Goal: Information Seeking & Learning: Find specific page/section

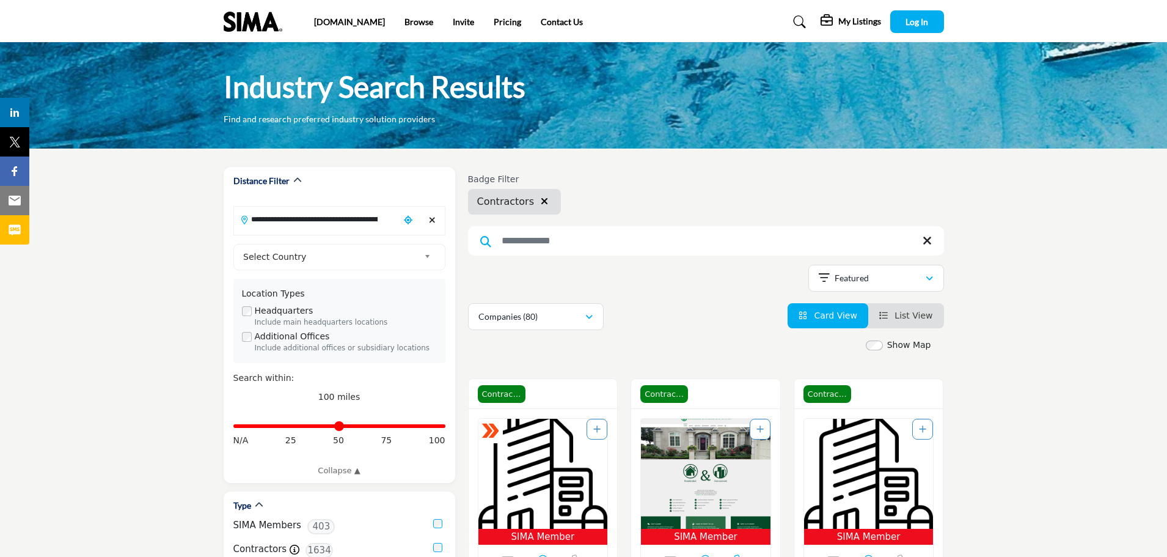
click at [549, 247] on input "Search Keyword" at bounding box center [706, 240] width 476 height 29
type input "***"
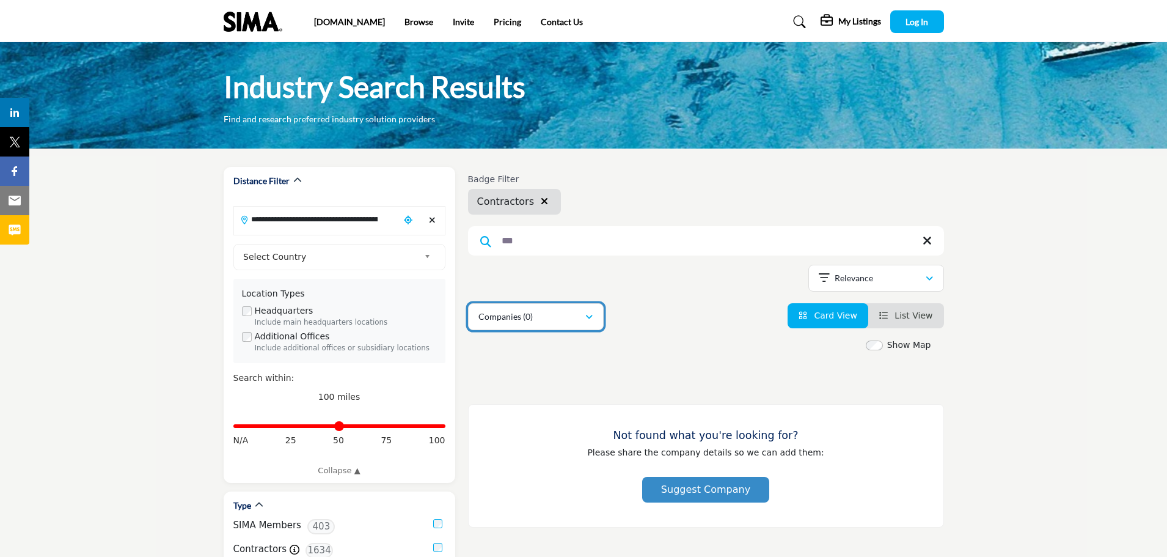
click at [589, 319] on icon "button" at bounding box center [588, 317] width 7 height 9
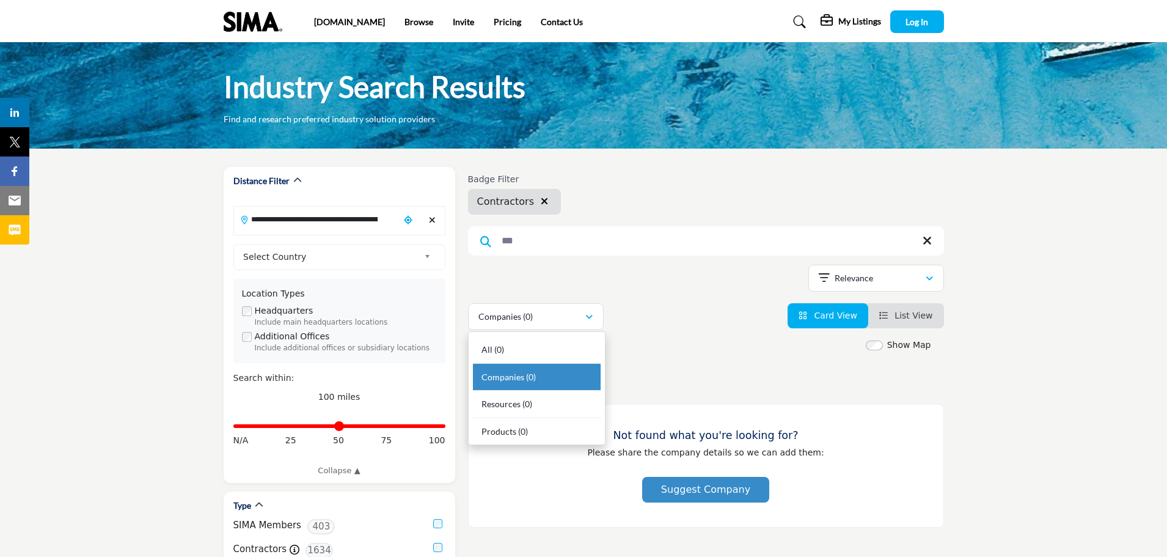
click at [665, 323] on div "Companies (0) All (0) Companies (0) Resources (0) Products (0)" at bounding box center [706, 316] width 476 height 27
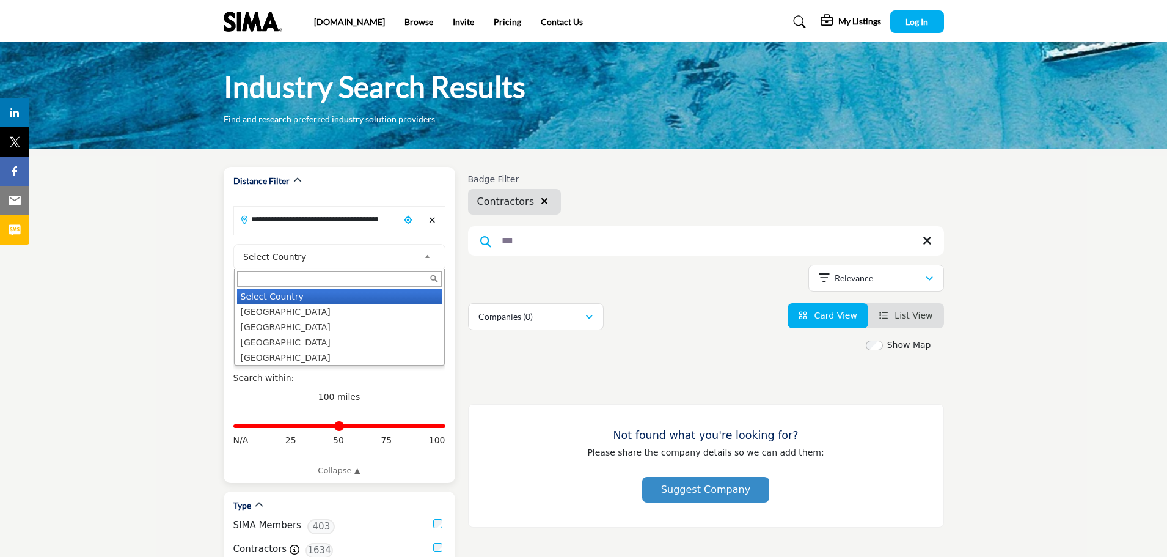
click at [426, 261] on b at bounding box center [429, 256] width 11 height 15
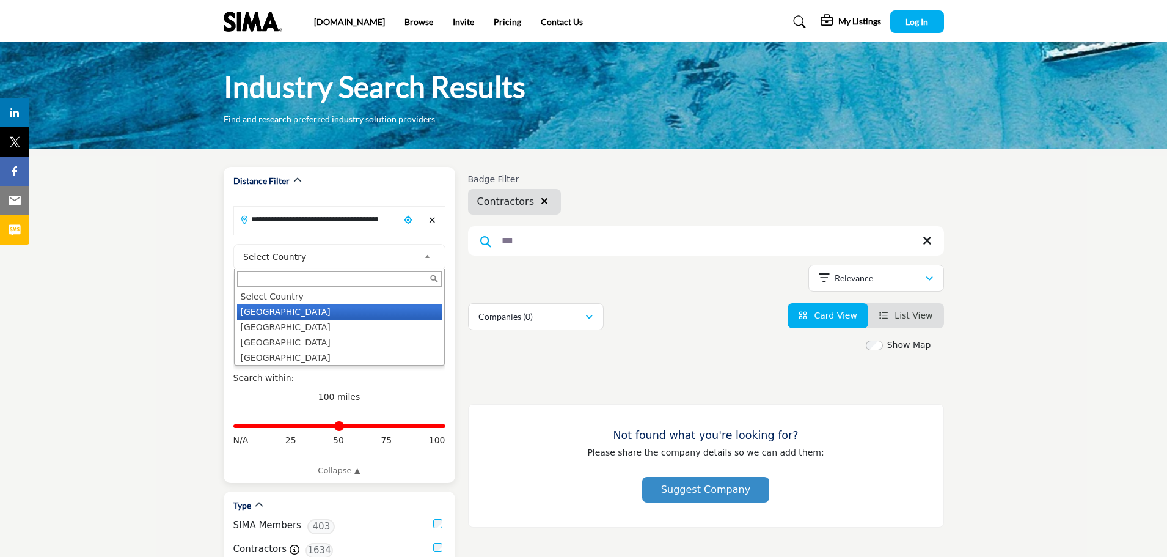
click at [358, 313] on li "[GEOGRAPHIC_DATA]" at bounding box center [339, 311] width 205 height 15
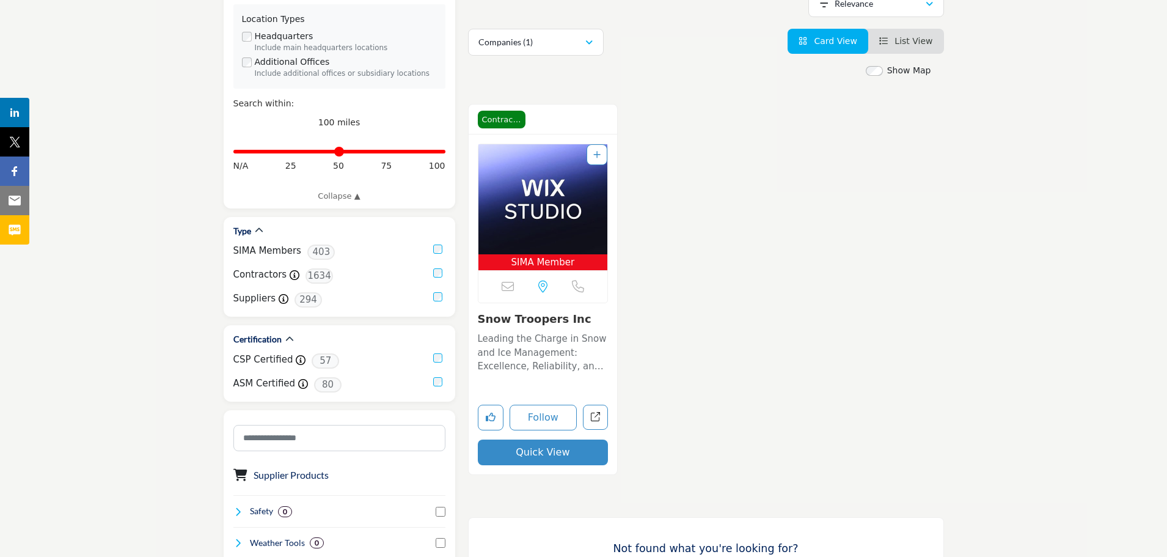
scroll to position [244, 0]
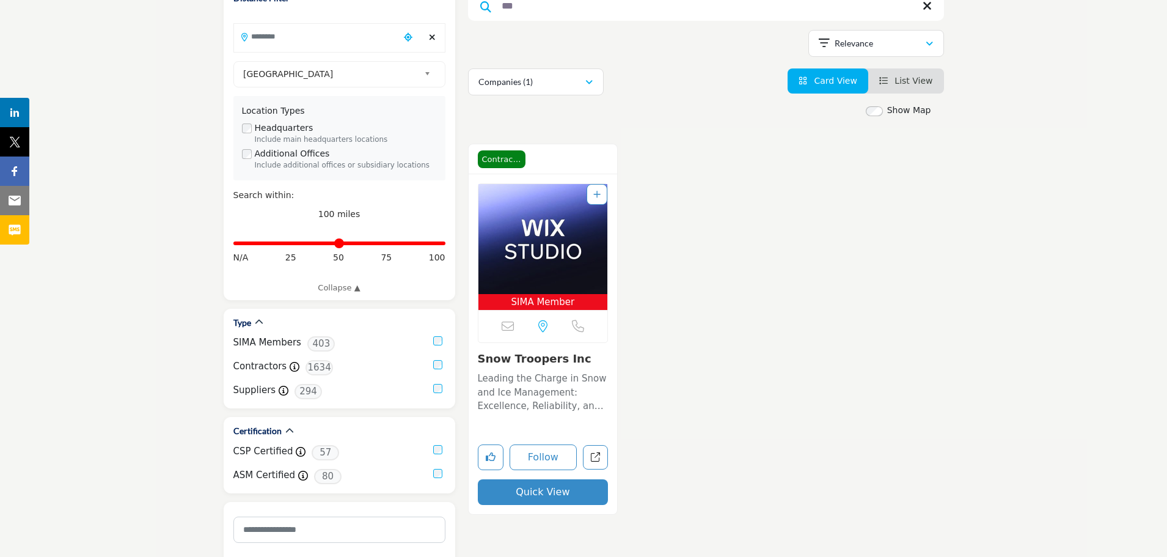
scroll to position [183, 0]
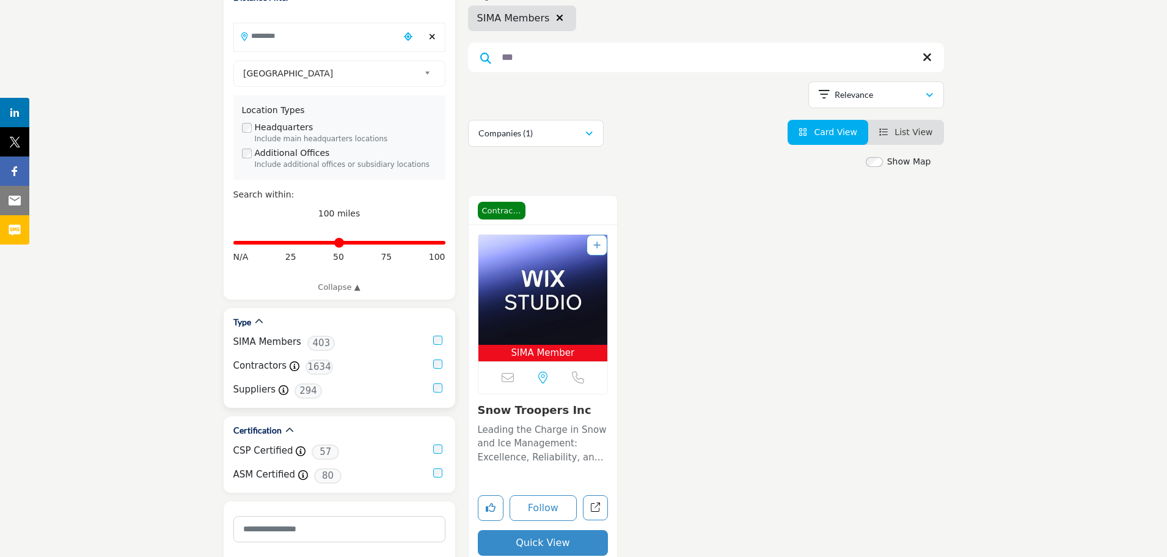
click at [437, 335] on div "Type SIMA Members 403 Contractors Contractor 1634 Suppliers Supplier 294" at bounding box center [340, 358] width 232 height 100
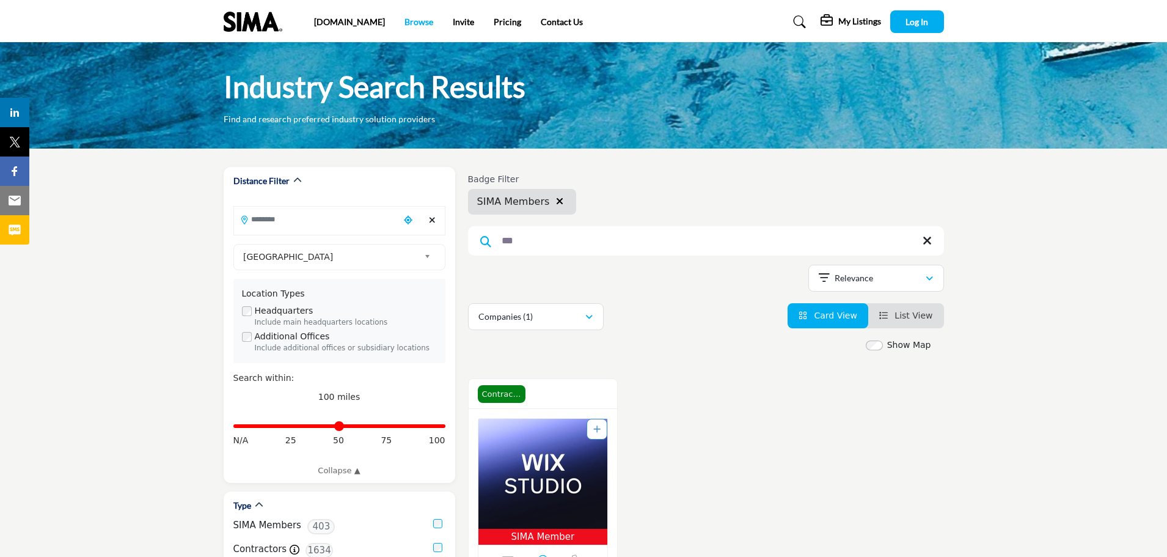
click at [404, 23] on link "Browse" at bounding box center [418, 21] width 29 height 10
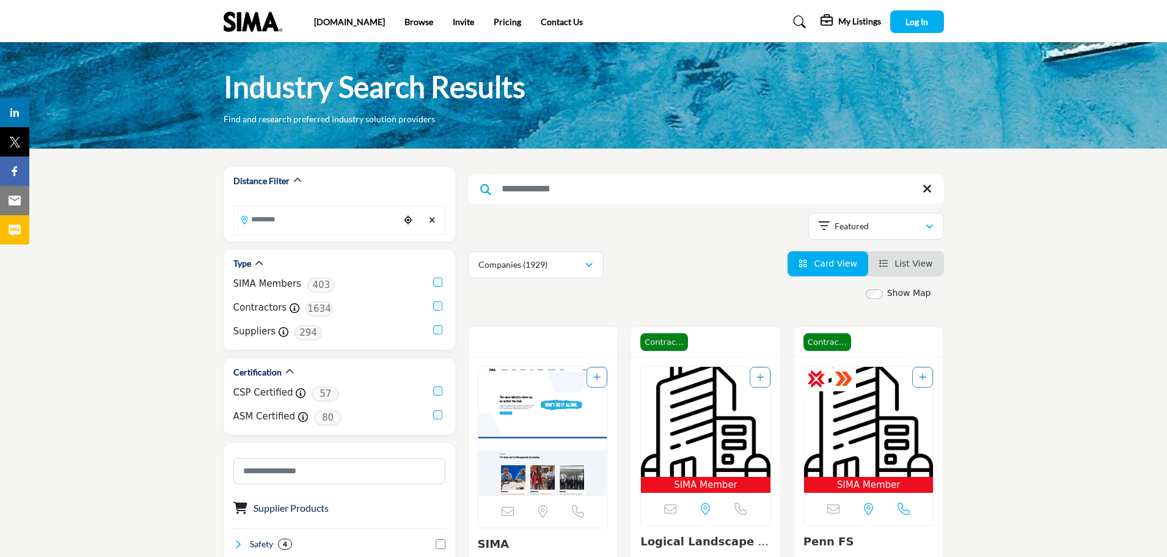
click at [508, 180] on input "Search Keyword" at bounding box center [706, 188] width 476 height 29
type input "***"
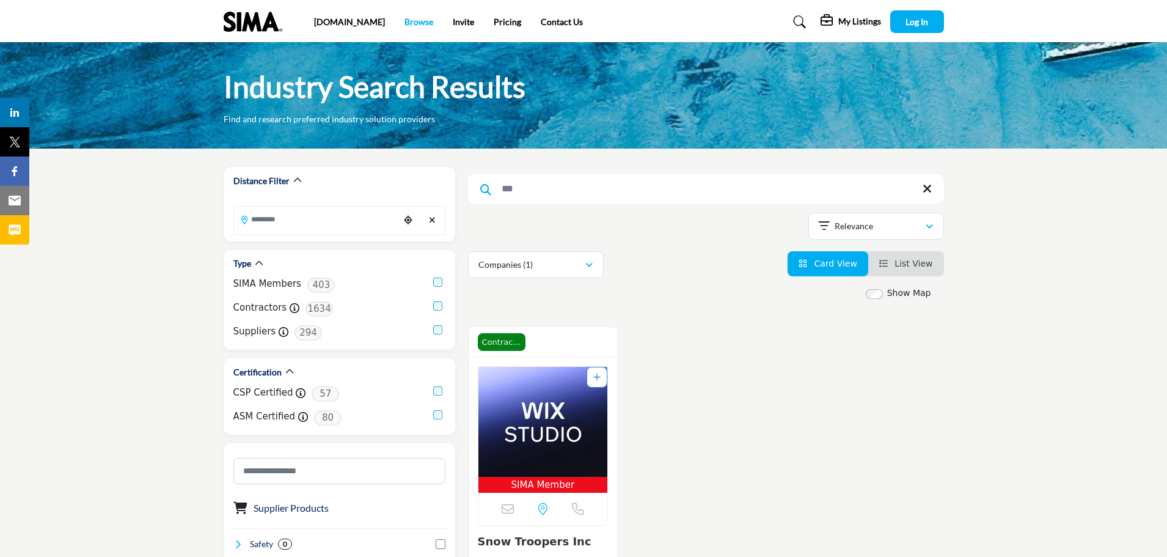
click at [404, 18] on link "Browse" at bounding box center [418, 21] width 29 height 10
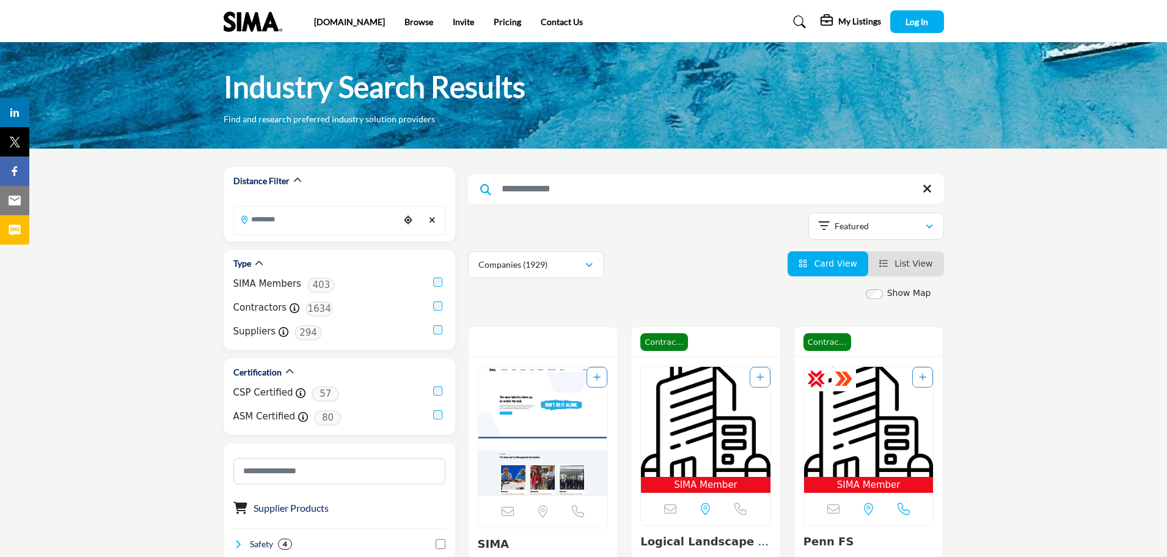
drag, startPoint x: 311, startPoint y: 308, endPoint x: 481, endPoint y: 11, distance: 342.9
click at [311, 308] on span "1634" at bounding box center [318, 308] width 27 height 15
click at [265, 310] on label "Contractors" at bounding box center [260, 308] width 54 height 14
